Goal: Transaction & Acquisition: Book appointment/travel/reservation

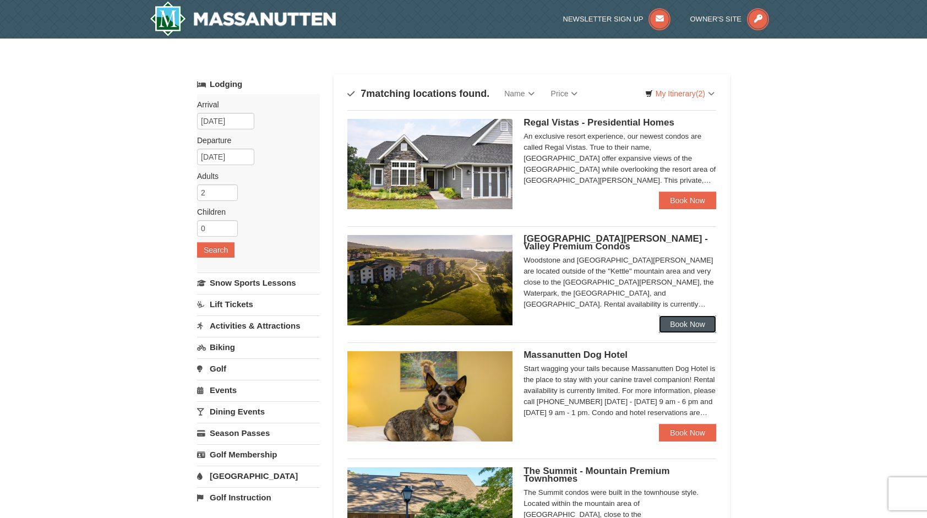
click at [691, 321] on link "Book Now" at bounding box center [687, 324] width 57 height 18
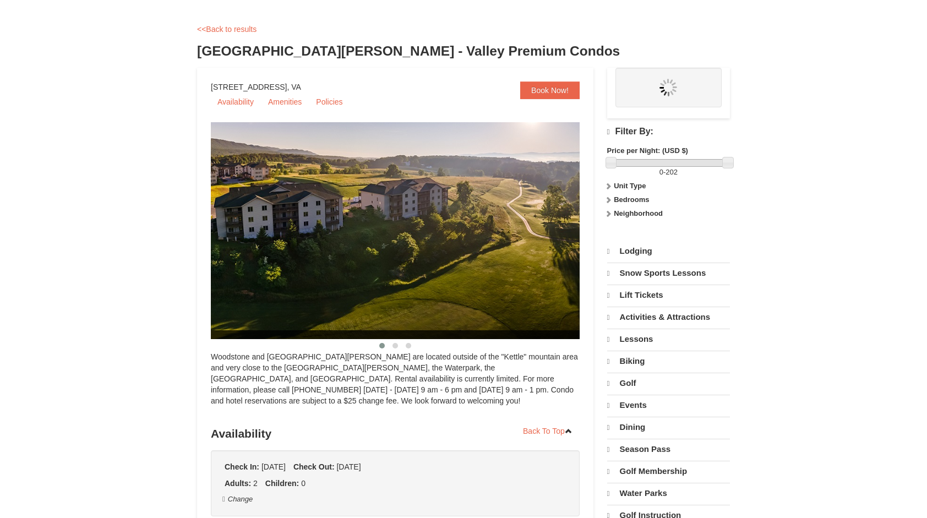
select select "9"
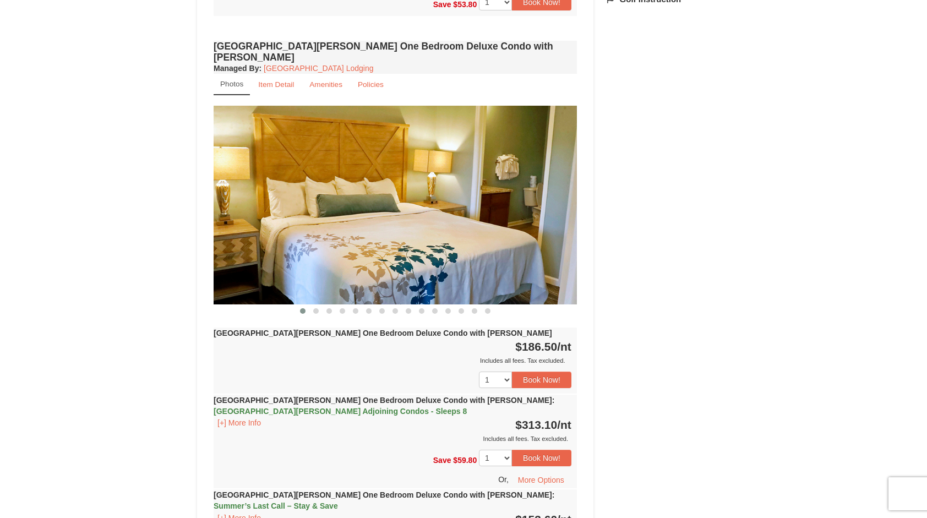
scroll to position [880, 0]
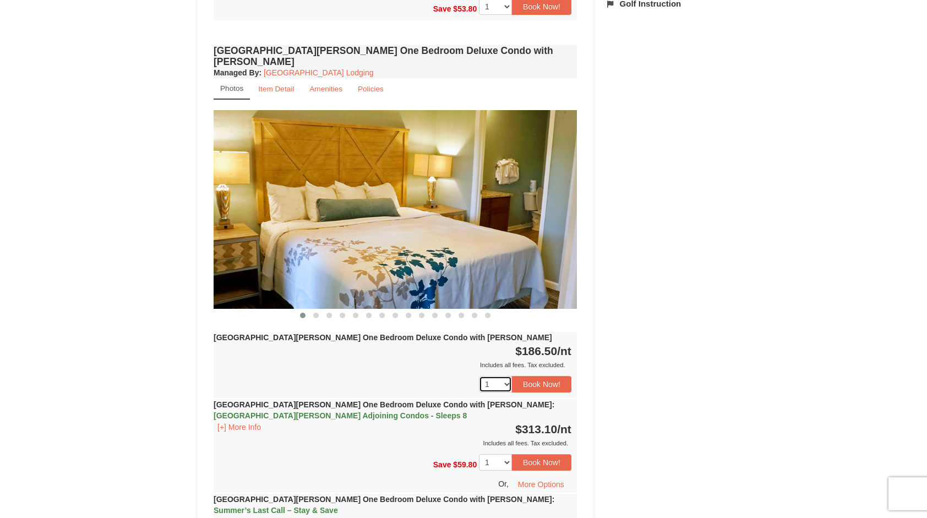
click at [503, 376] on select "1 2 3 4 5 6 7 8 9 10 11 12 13 14 15 16 17 18" at bounding box center [495, 384] width 33 height 17
click at [502, 376] on select "1 2 3 4 5 6 7 8 9 10 11 12 13 14 15 16 17 18" at bounding box center [495, 384] width 33 height 17
select select "2"
click at [479, 376] on select "1 2 3 4 5 6 7 8 9 10 11 12 13 14 15 16 17 18" at bounding box center [495, 384] width 33 height 17
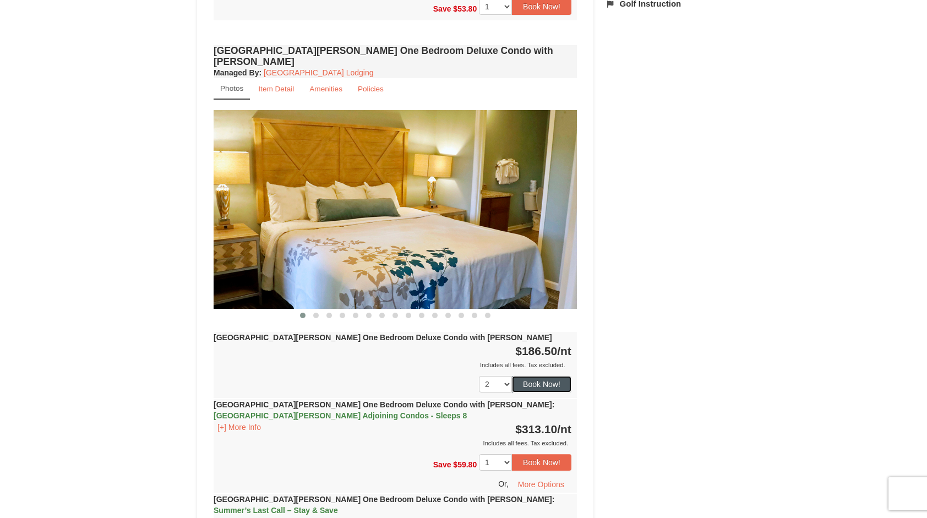
click at [554, 376] on button "Book Now!" at bounding box center [541, 384] width 59 height 17
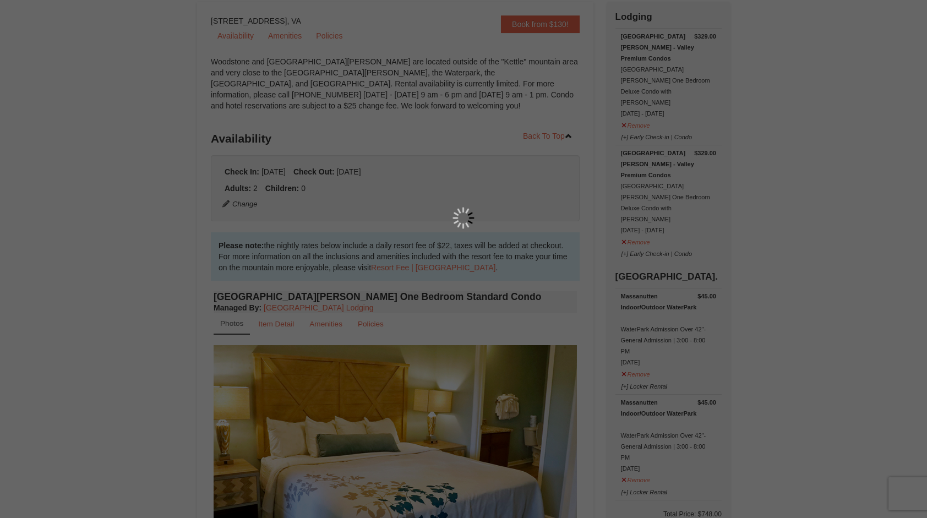
scroll to position [107, 0]
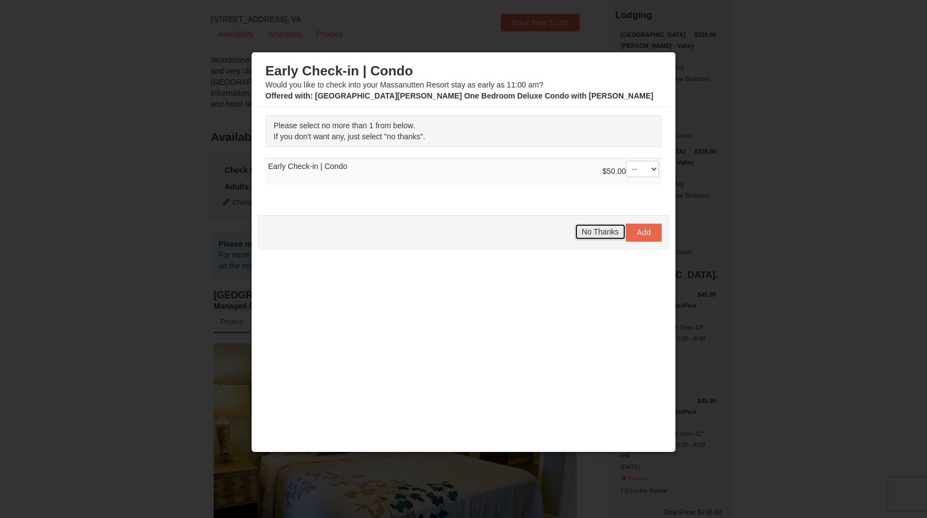
click at [611, 227] on span "No Thanks" at bounding box center [600, 231] width 37 height 9
click at [606, 229] on span "No Thanks" at bounding box center [600, 231] width 37 height 9
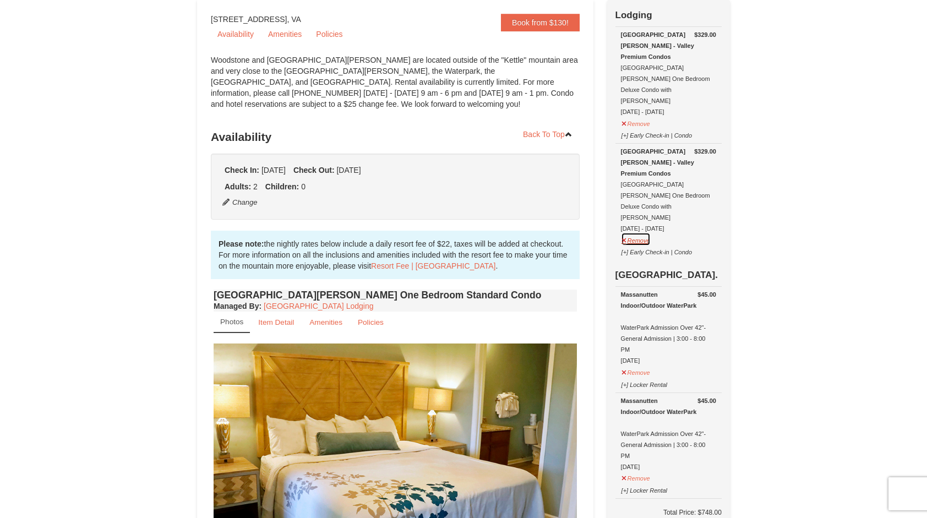
click at [628, 232] on button "Remove" at bounding box center [636, 239] width 30 height 14
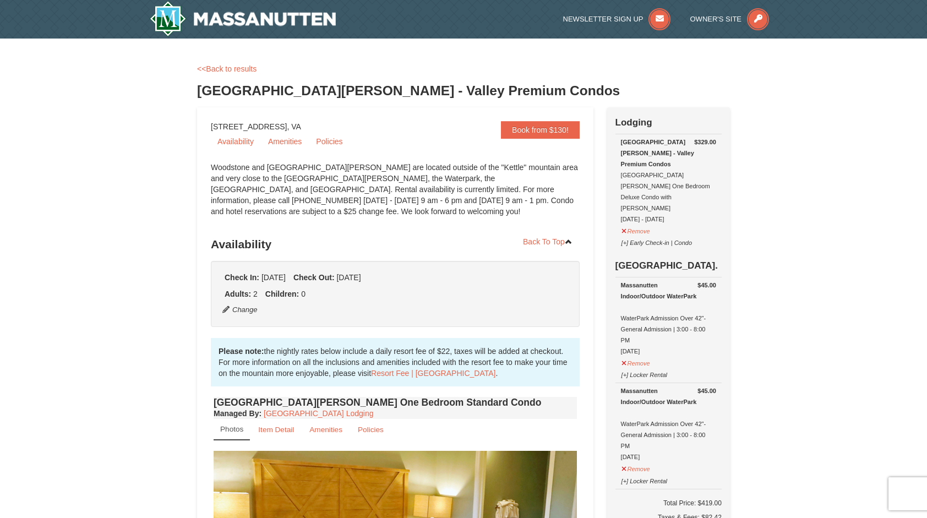
scroll to position [220, 0]
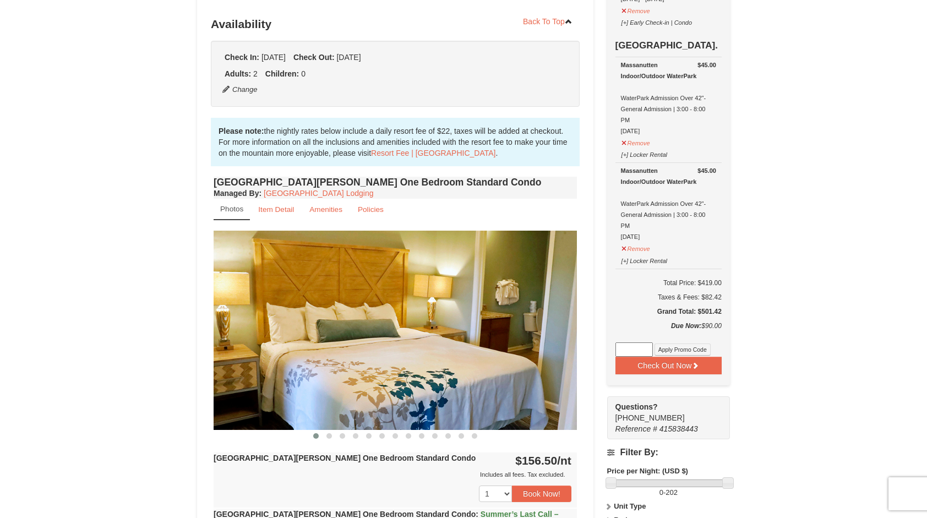
drag, startPoint x: 692, startPoint y: 289, endPoint x: 742, endPoint y: 288, distance: 50.1
drag, startPoint x: 742, startPoint y: 288, endPoint x: 795, endPoint y: 294, distance: 53.7
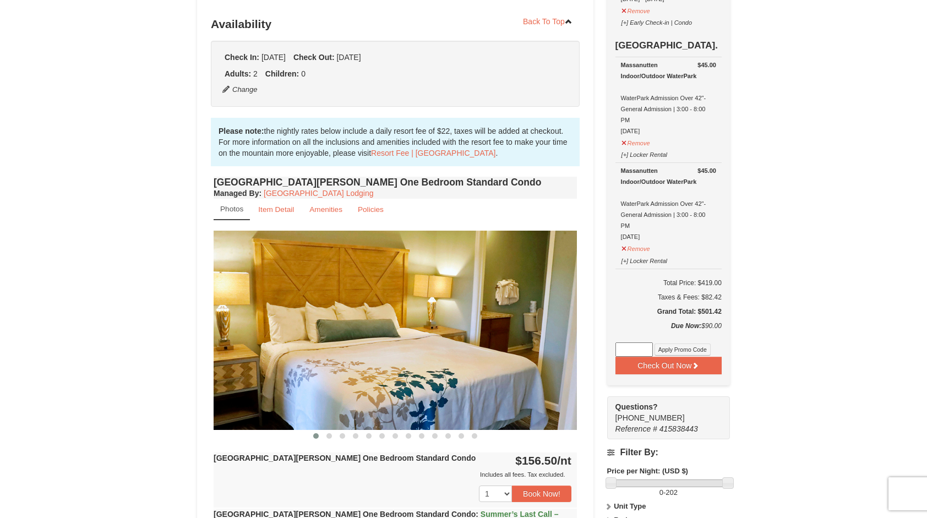
drag, startPoint x: 722, startPoint y: 288, endPoint x: 695, endPoint y: 287, distance: 27.0
click at [695, 287] on div "Check Out Now Lodging $329.00 [GEOGRAPHIC_DATA][PERSON_NAME] - Valley Premium C…" at bounding box center [668, 136] width 123 height 498
drag, startPoint x: 695, startPoint y: 287, endPoint x: 756, endPoint y: 294, distance: 61.4
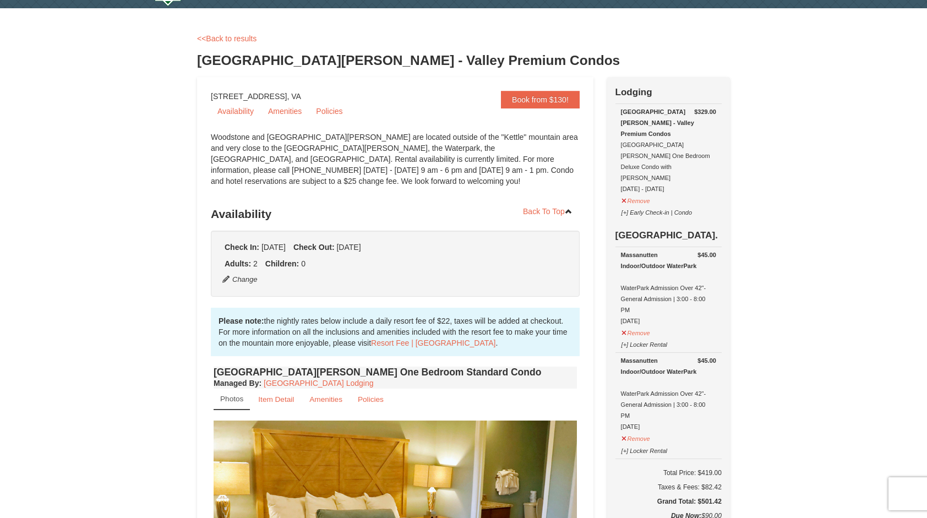
scroll to position [0, 0]
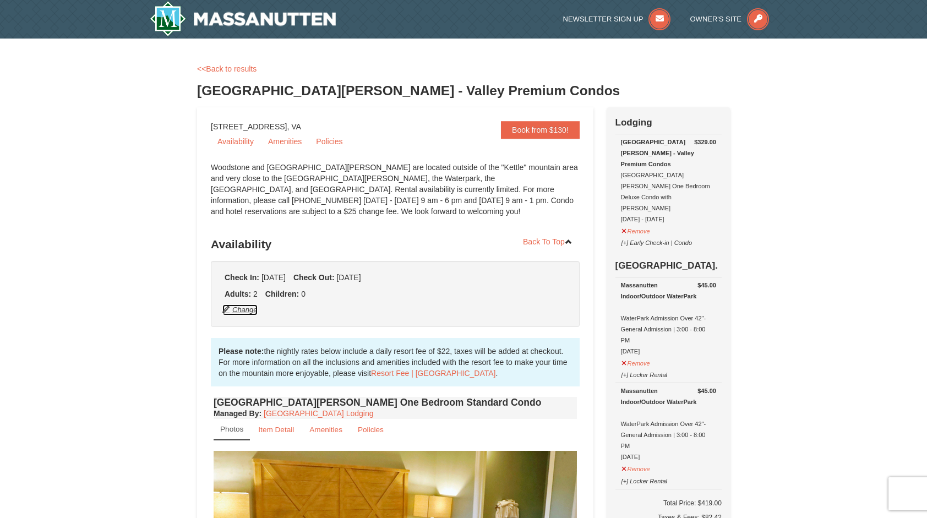
click at [236, 308] on button "Change" at bounding box center [240, 310] width 36 height 12
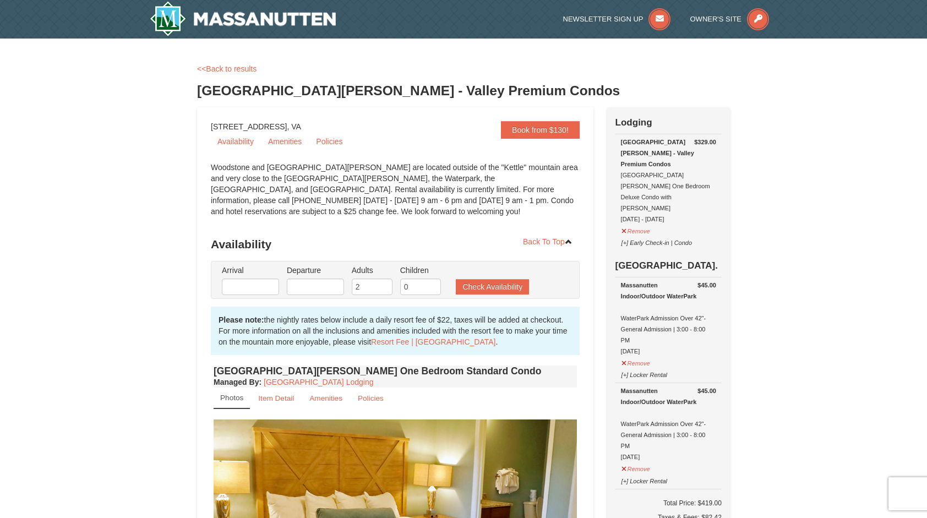
type input "[DATE]"
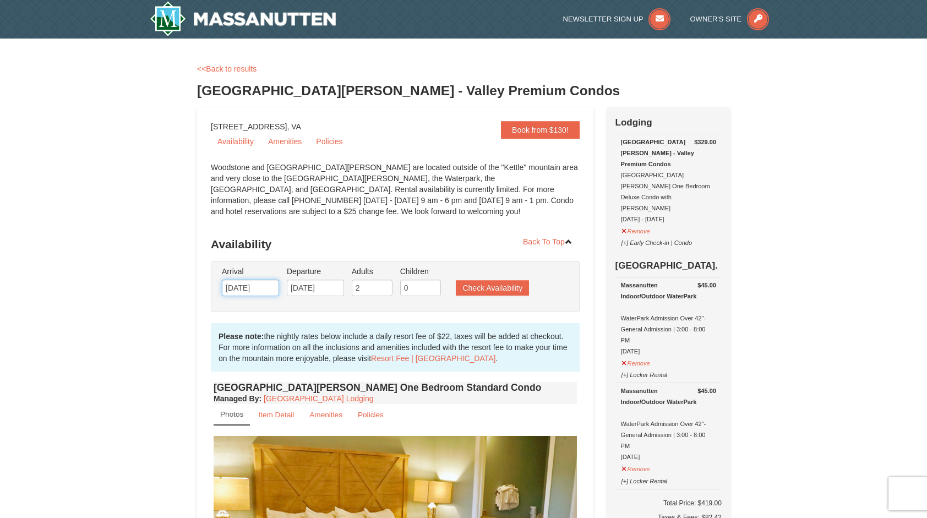
click at [256, 286] on input "[DATE]" at bounding box center [250, 288] width 57 height 17
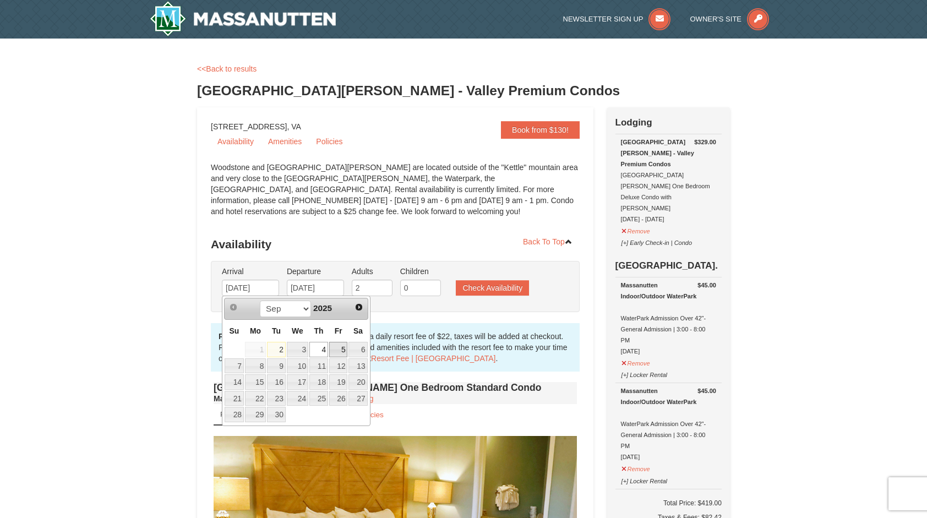
click at [342, 343] on link "5" at bounding box center [338, 349] width 19 height 15
type input "[DATE]"
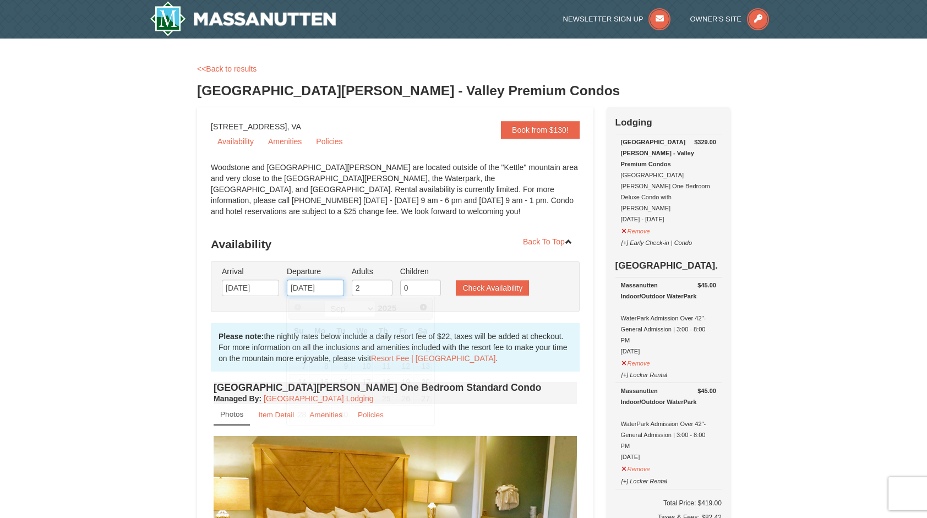
click at [318, 288] on input "[DATE]" at bounding box center [315, 288] width 57 height 17
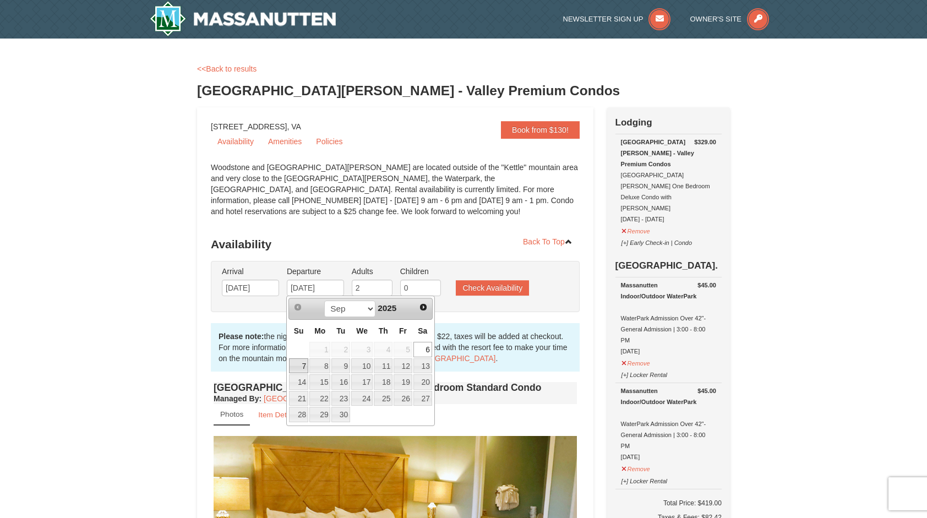
click at [301, 365] on link "7" at bounding box center [298, 365] width 19 height 15
type input "[DATE]"
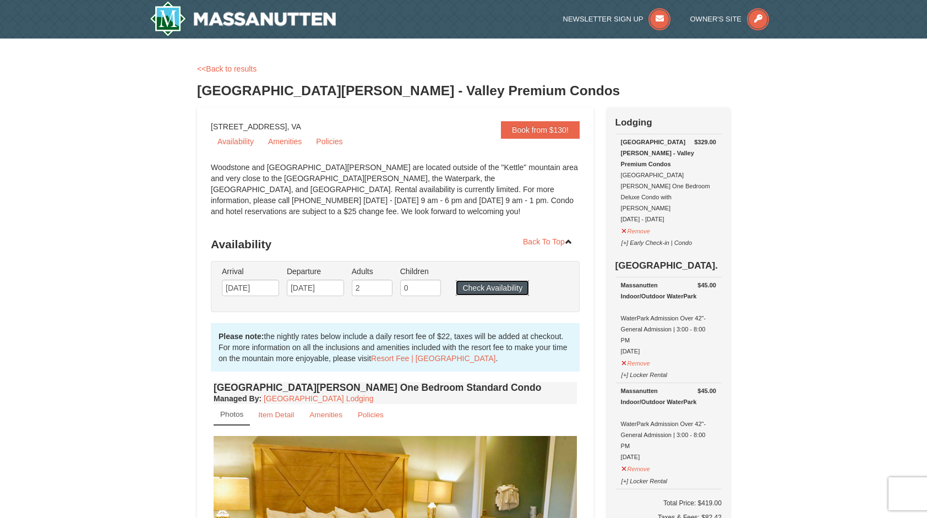
click at [482, 292] on button "Check Availability" at bounding box center [492, 287] width 73 height 15
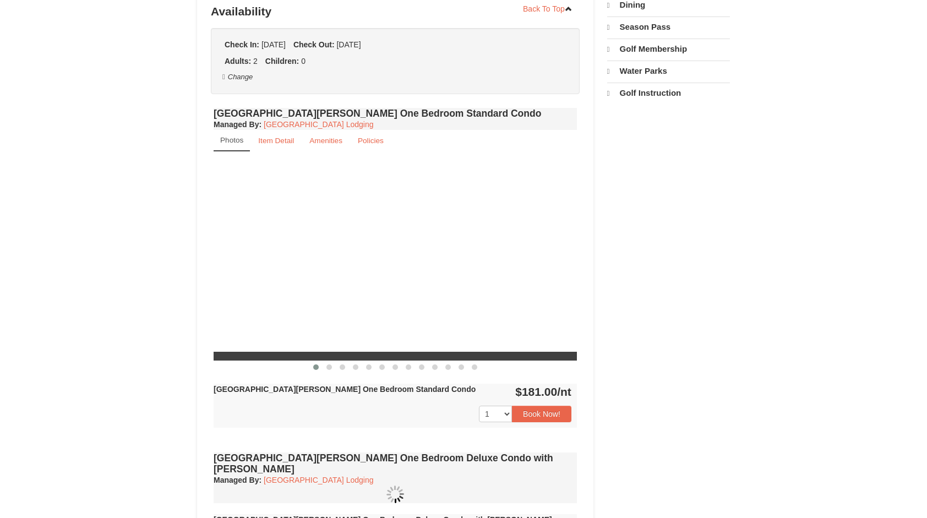
select select "9"
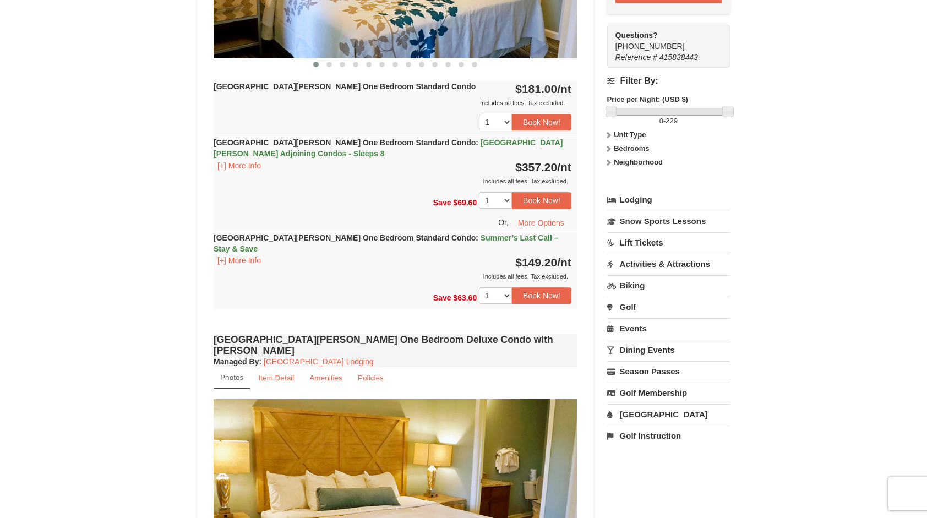
scroll to position [552, 0]
